Goal: Information Seeking & Learning: Check status

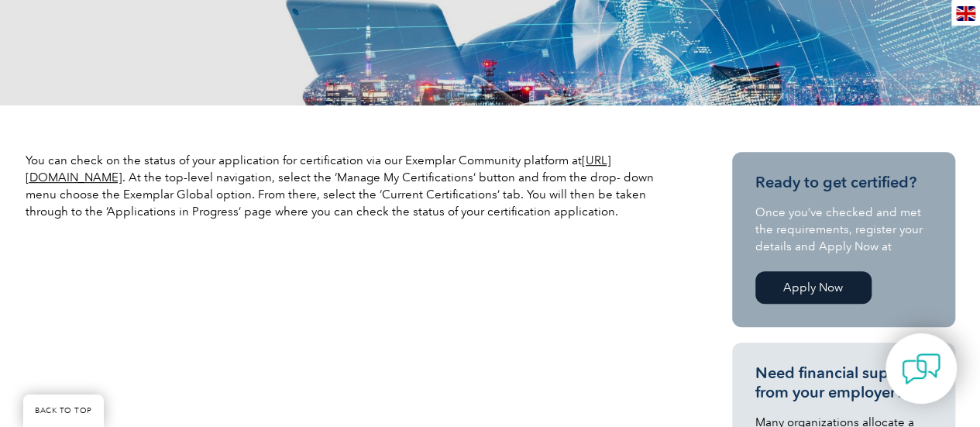
drag, startPoint x: 793, startPoint y: 2, endPoint x: 603, endPoint y: 307, distance: 358.7
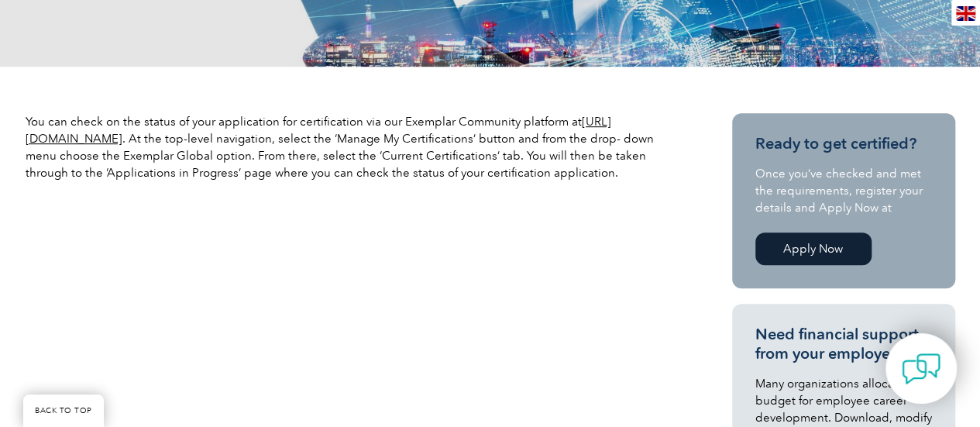
scroll to position [444, 0]
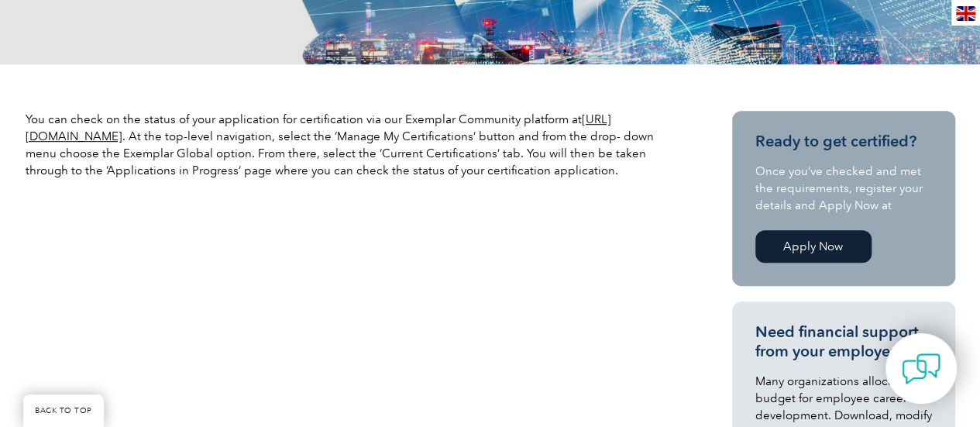
click at [798, 242] on link "Apply Now" at bounding box center [813, 246] width 116 height 33
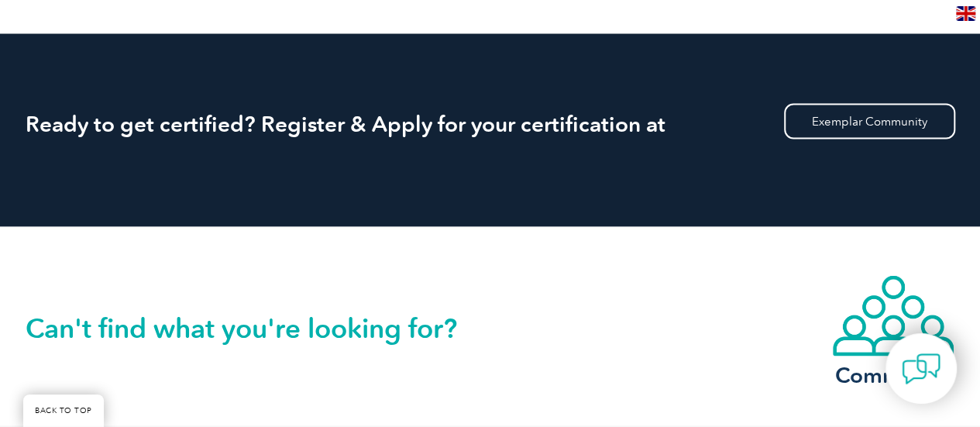
scroll to position [1499, 0]
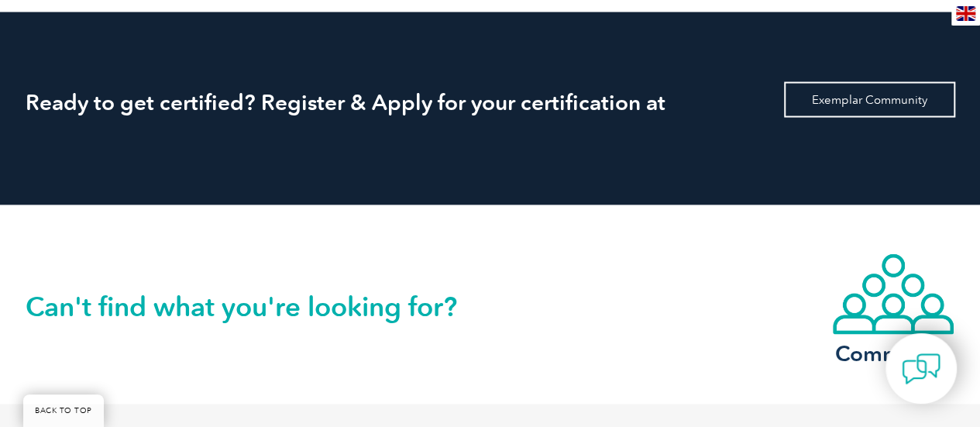
click at [833, 82] on link "Exemplar Community" at bounding box center [869, 100] width 171 height 36
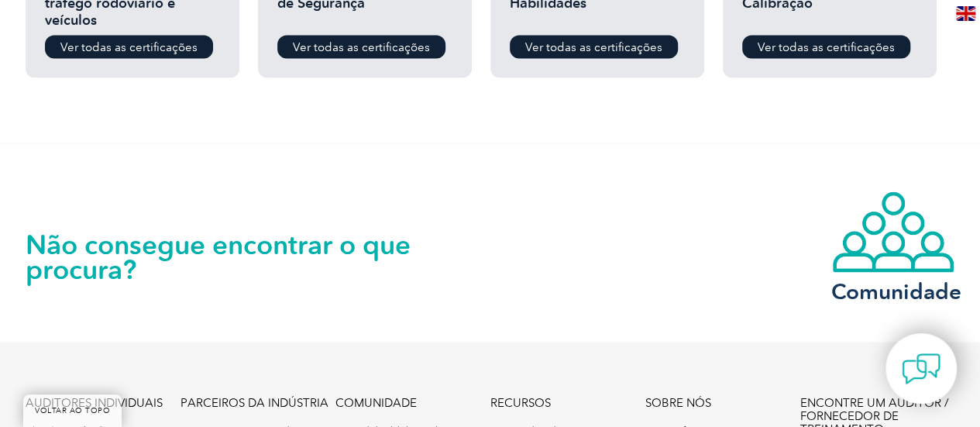
scroll to position [1540, 0]
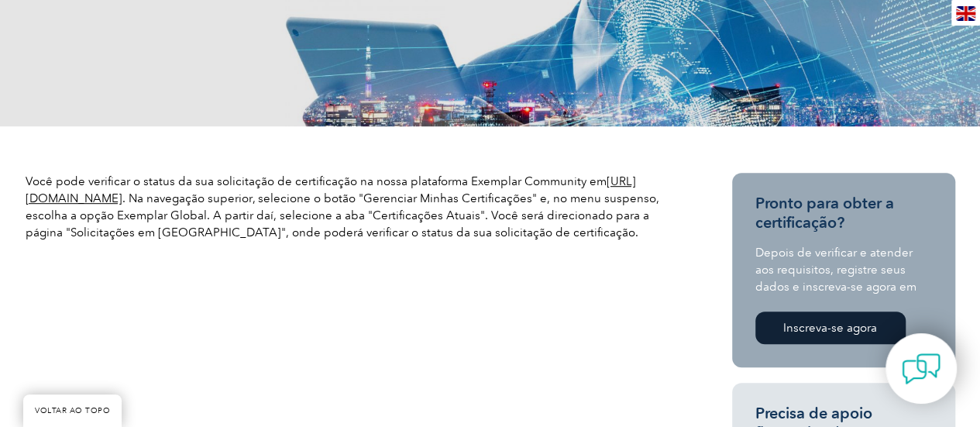
scroll to position [383, 0]
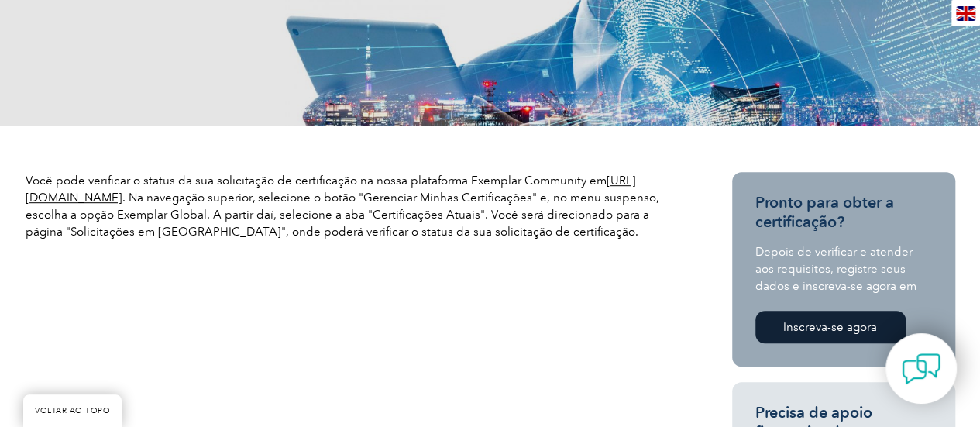
click at [204, 197] on font "https://community.exemplarglobal.org/" at bounding box center [331, 188] width 610 height 31
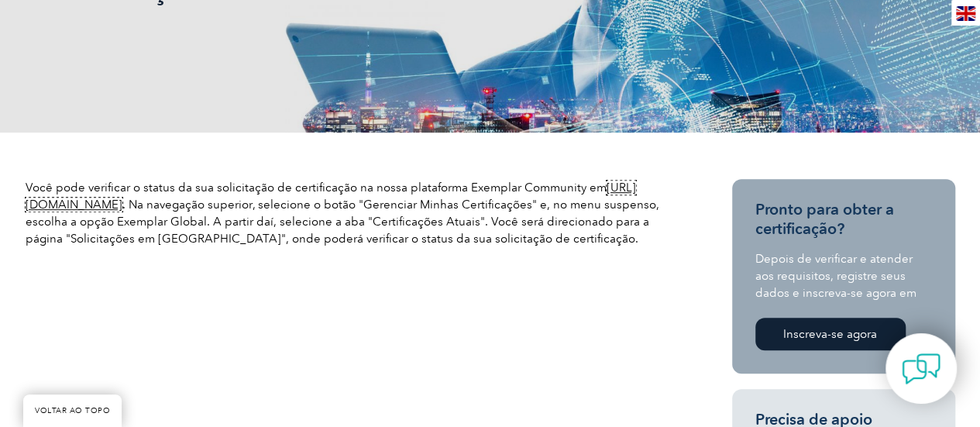
scroll to position [379, 0]
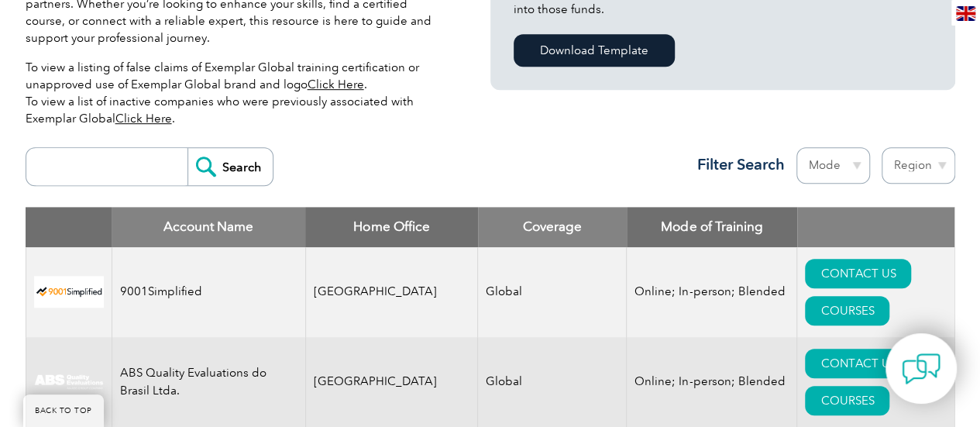
scroll to position [493, 0]
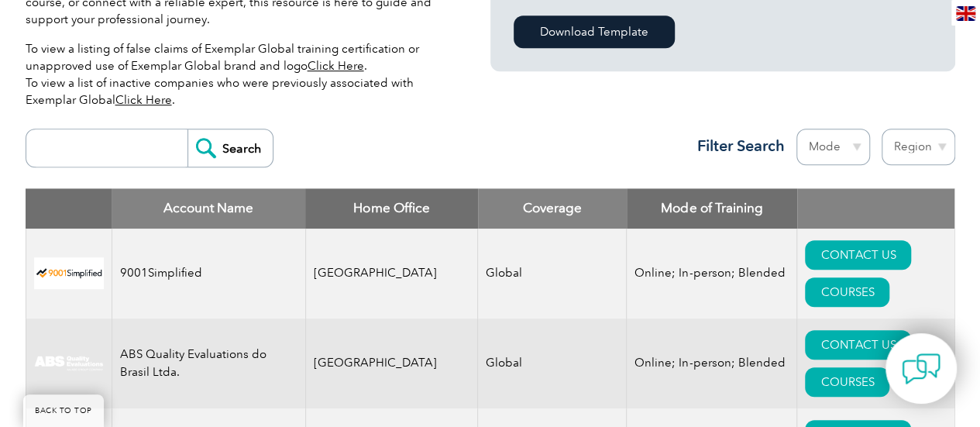
click at [98, 138] on input "search" at bounding box center [110, 147] width 153 height 37
type input "wesley"
click at [187, 129] on input "Search" at bounding box center [229, 147] width 85 height 37
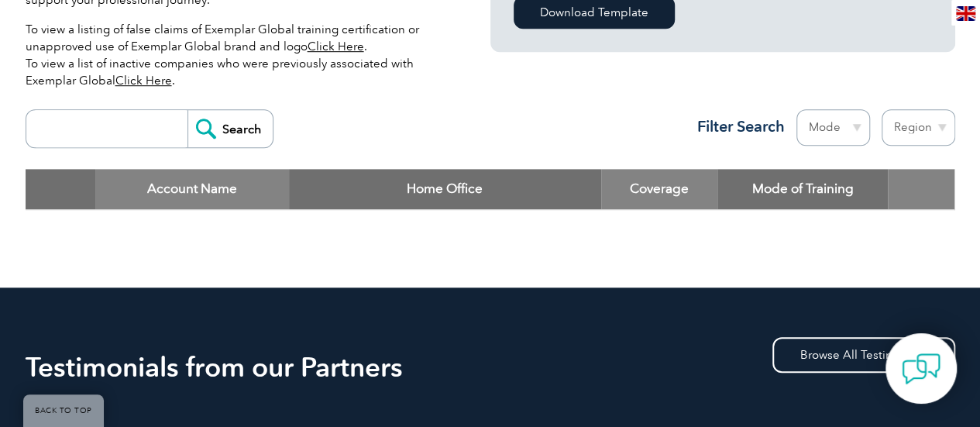
scroll to position [503, 0]
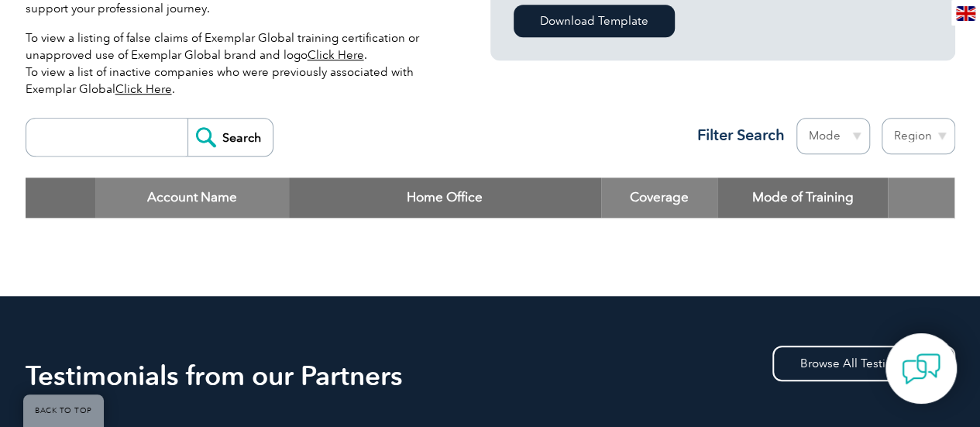
click at [93, 126] on input "search" at bounding box center [110, 136] width 153 height 37
type input "wesley santos ramos"
click at [243, 128] on input "Search" at bounding box center [229, 136] width 85 height 37
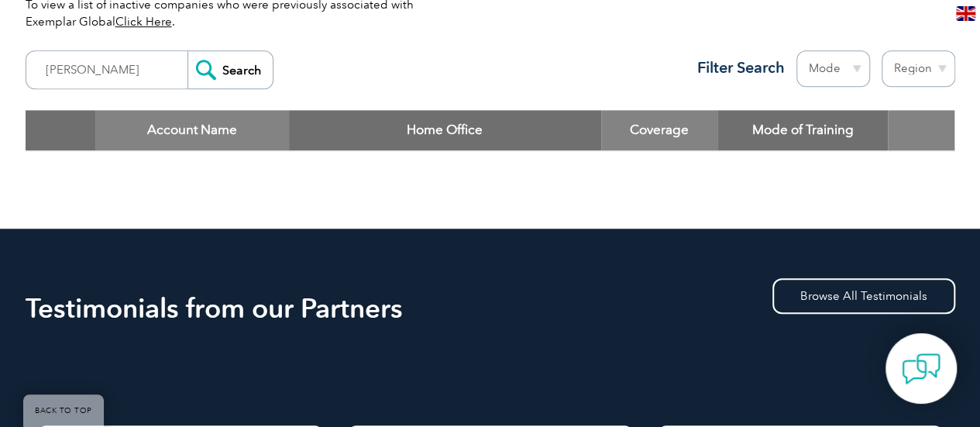
scroll to position [572, 0]
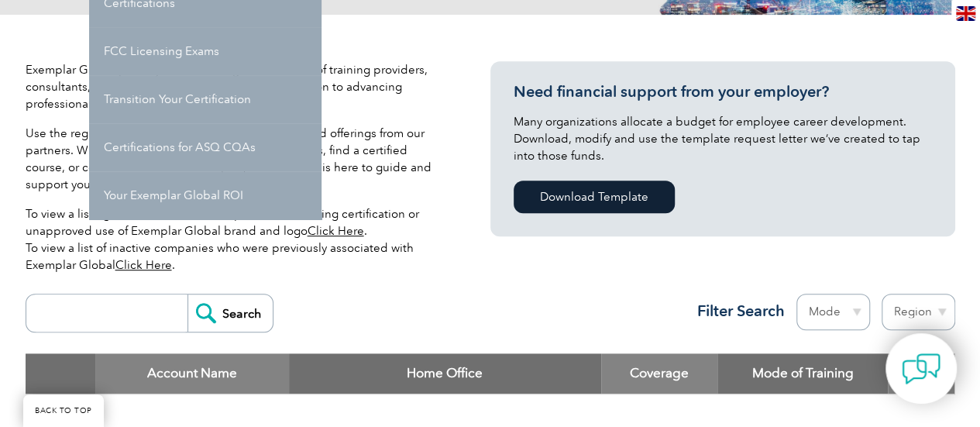
scroll to position [328, 0]
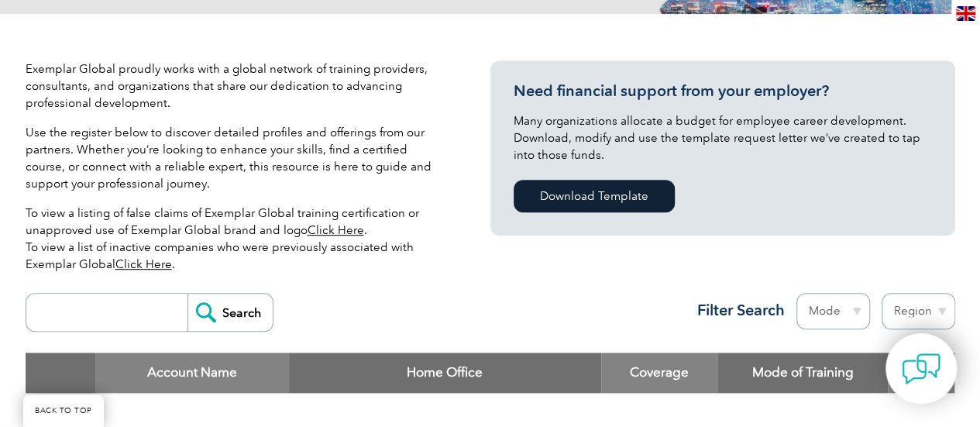
click at [369, 277] on div "Exemplar Global proudly works with a global network of training providers, cons…" at bounding box center [235, 172] width 418 height 225
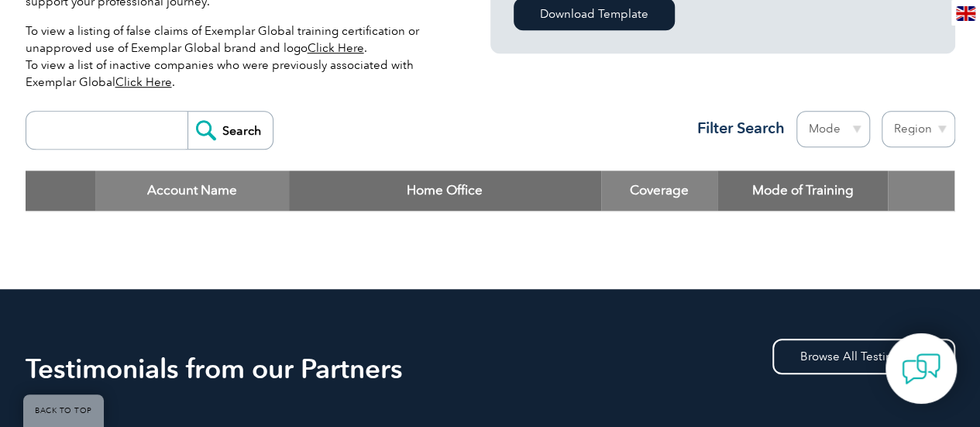
scroll to position [511, 0]
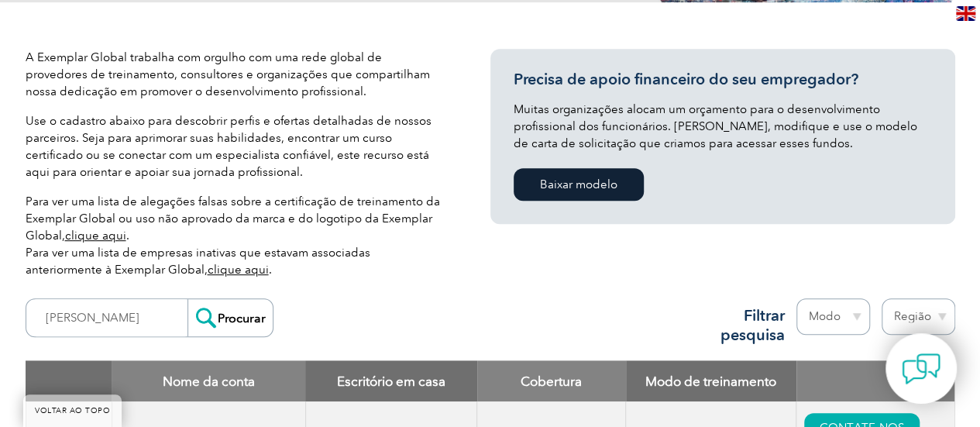
scroll to position [405, 0]
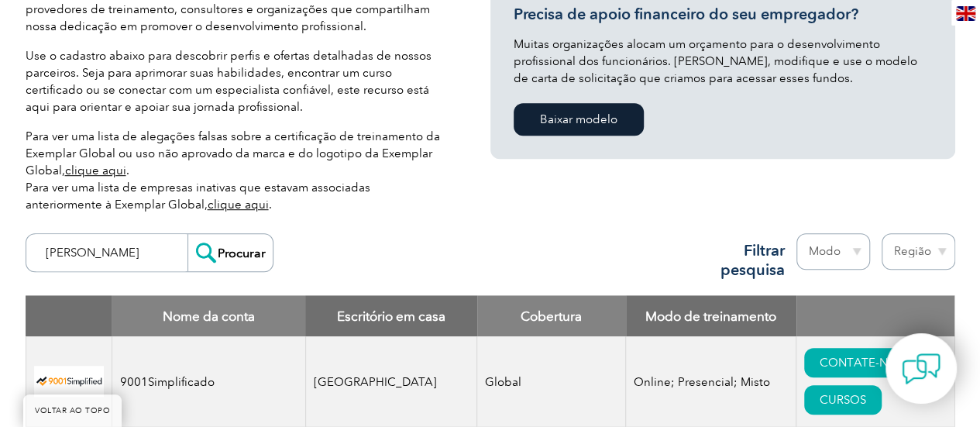
click at [84, 262] on input "wesley" at bounding box center [110, 252] width 153 height 37
type input "wesleyti"
click at [187, 234] on input "Procurar" at bounding box center [229, 252] width 85 height 37
drag, startPoint x: 88, startPoint y: 260, endPoint x: 31, endPoint y: 247, distance: 58.8
click at [31, 247] on form "wesleyti Procurar" at bounding box center [150, 252] width 248 height 39
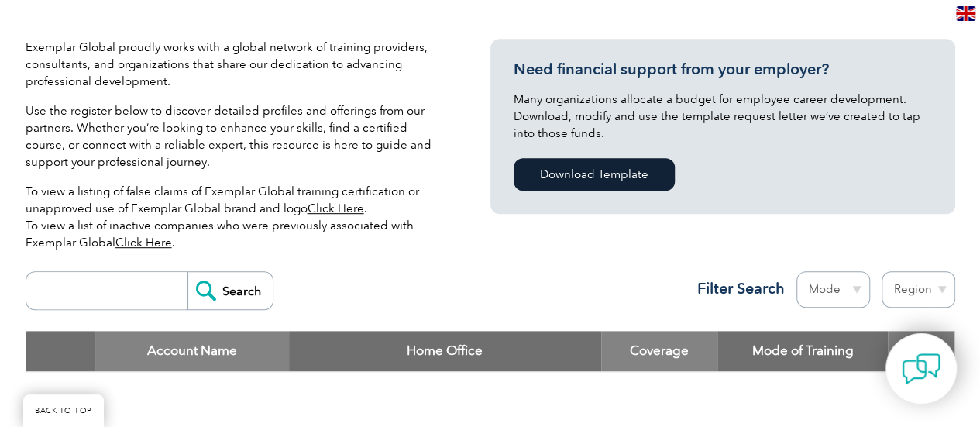
scroll to position [351, 0]
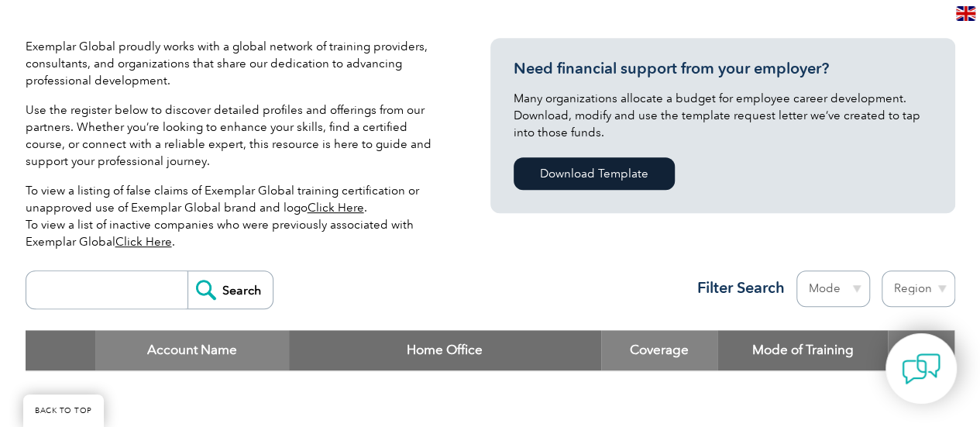
click at [133, 284] on input "search" at bounding box center [110, 289] width 153 height 37
type input "tiexames"
click at [187, 271] on input "Search" at bounding box center [229, 289] width 85 height 37
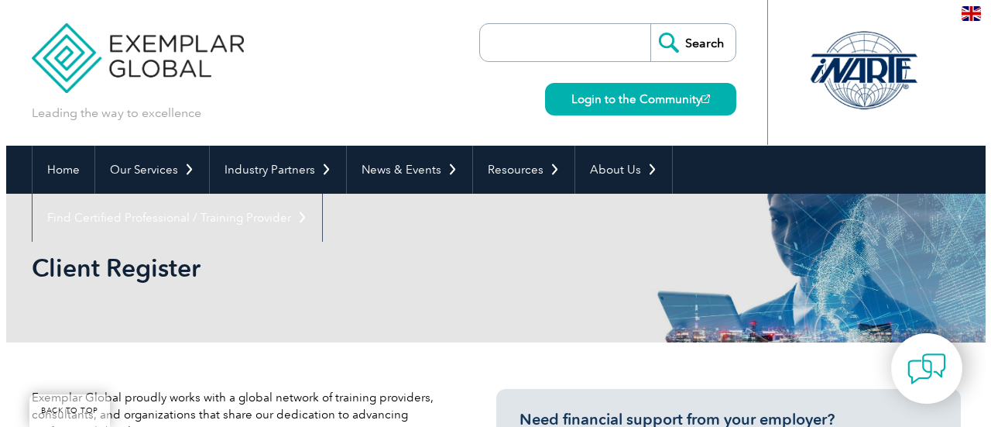
scroll to position [480, 0]
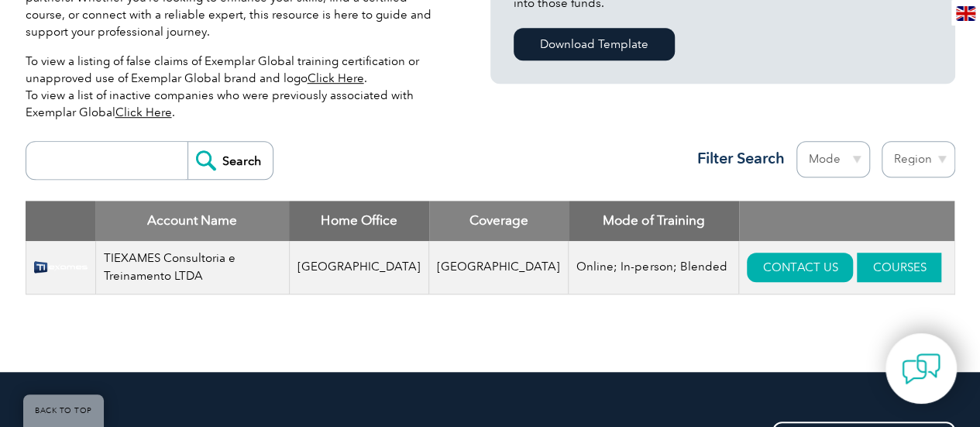
click at [857, 263] on link "COURSES" at bounding box center [899, 266] width 84 height 29
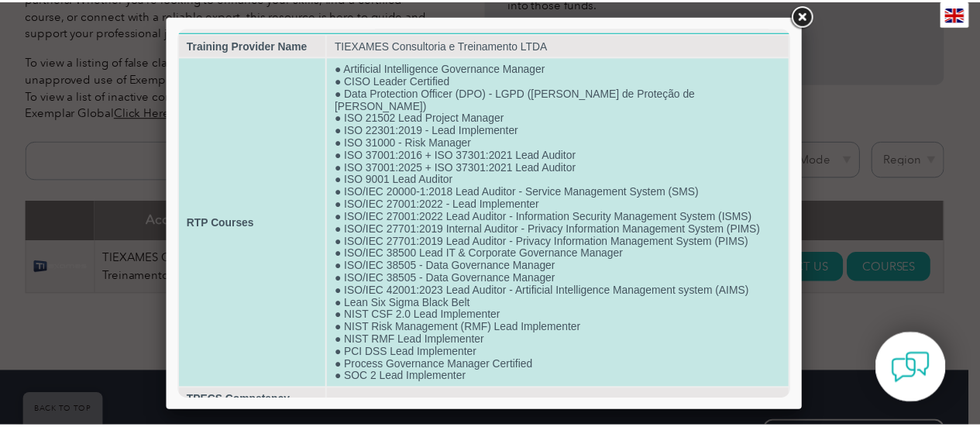
scroll to position [0, 0]
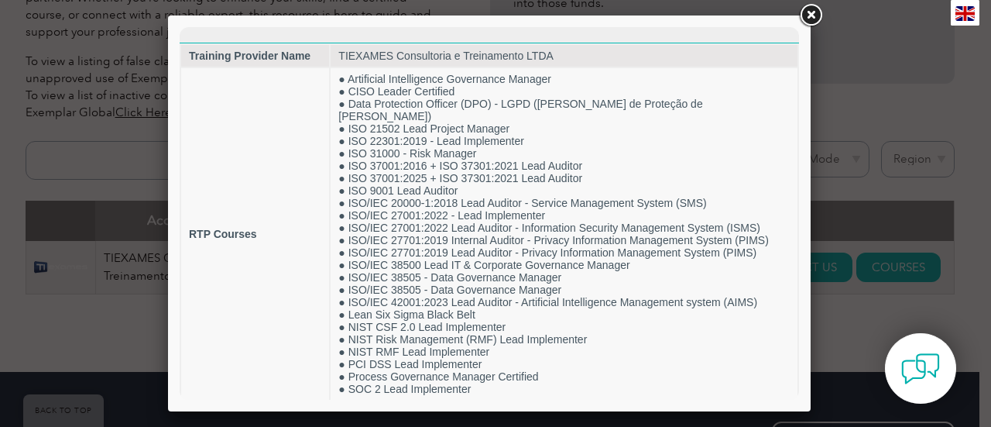
click at [819, 12] on link at bounding box center [811, 16] width 28 height 28
